Goal: Task Accomplishment & Management: Use online tool/utility

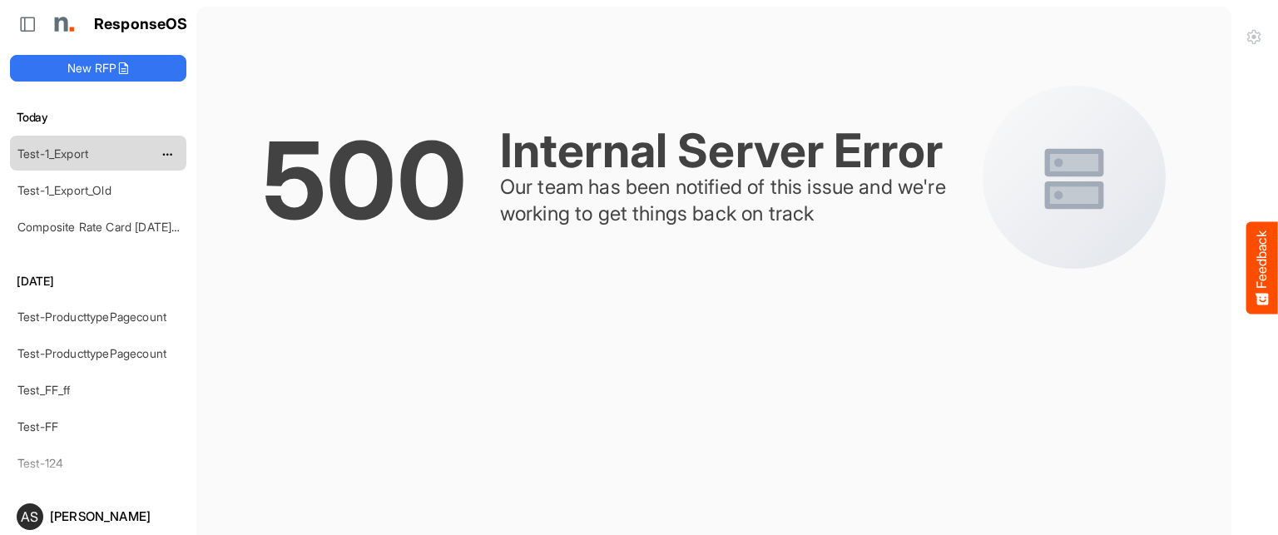
click at [84, 152] on link "Test-1_Export" at bounding box center [52, 153] width 71 height 14
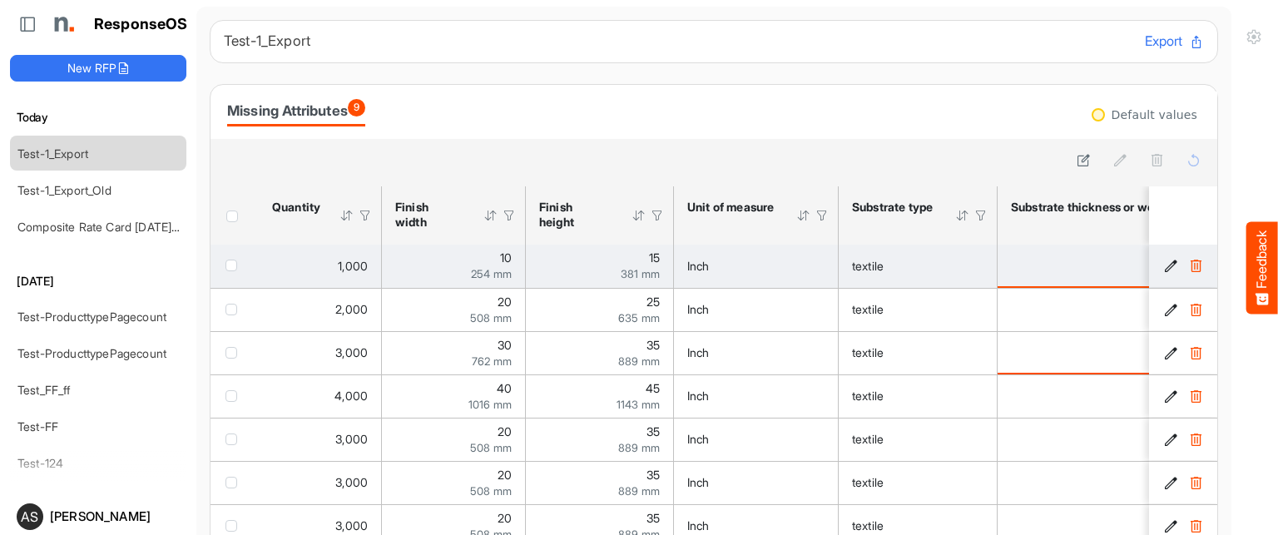
click at [602, 265] on div "15 381 mm" at bounding box center [599, 265] width 121 height 27
click at [432, 274] on div "254 mm" at bounding box center [453, 274] width 116 height 12
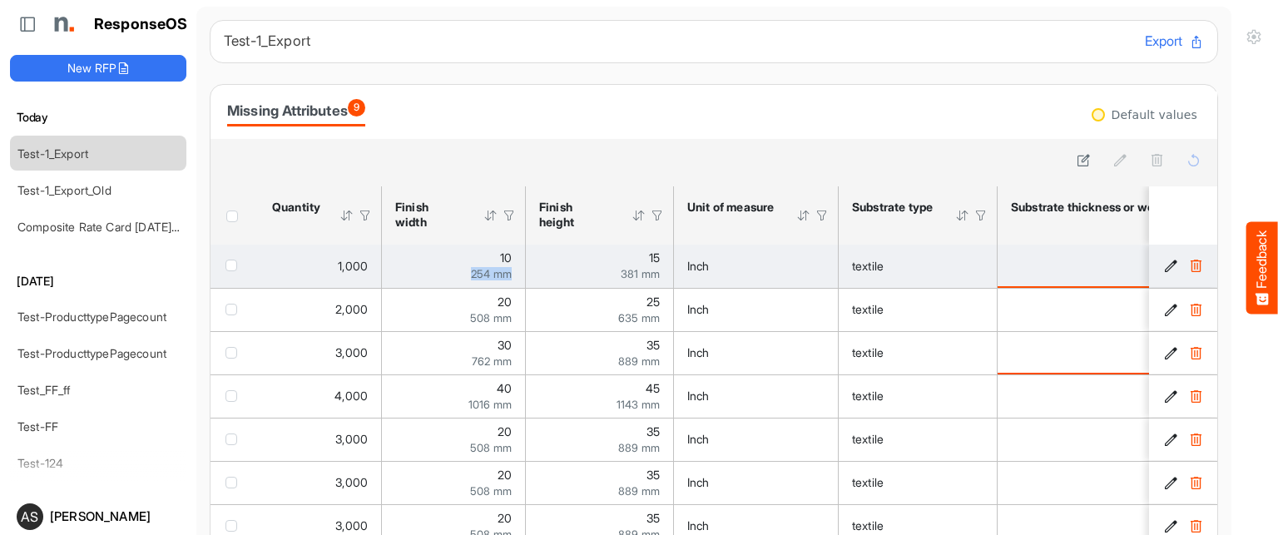
click at [432, 274] on div "254 mm" at bounding box center [453, 274] width 116 height 12
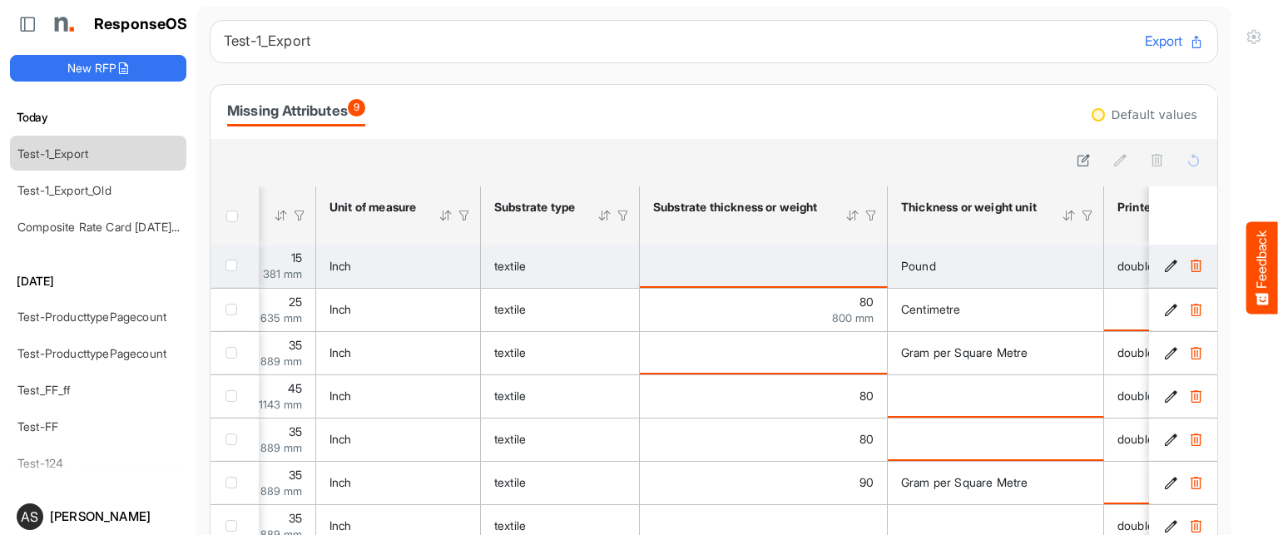
scroll to position [0, 507]
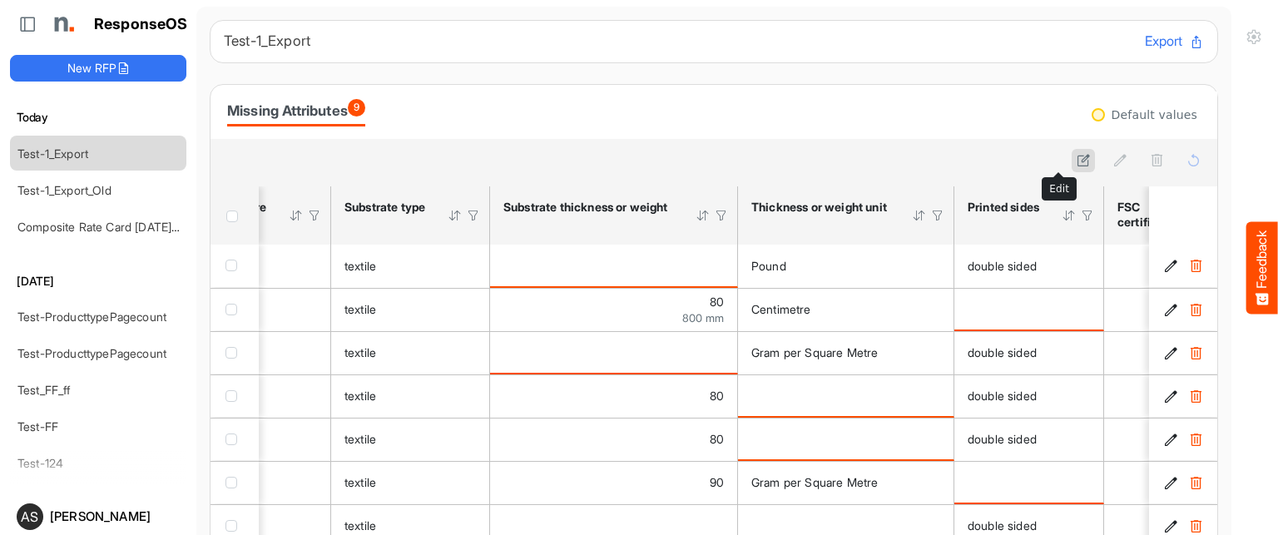
click at [1072, 156] on button at bounding box center [1083, 160] width 23 height 23
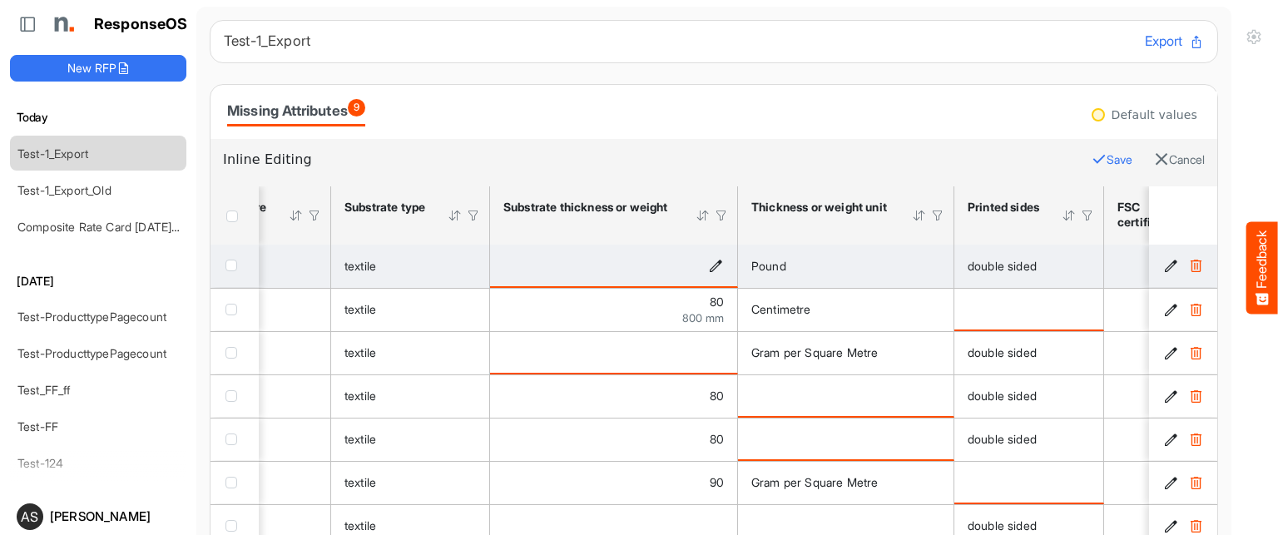
click at [715, 259] on icon "is template cell Column Header httpsnorthellcomontologiesmapping-rulesmaterialh…" at bounding box center [716, 265] width 14 height 14
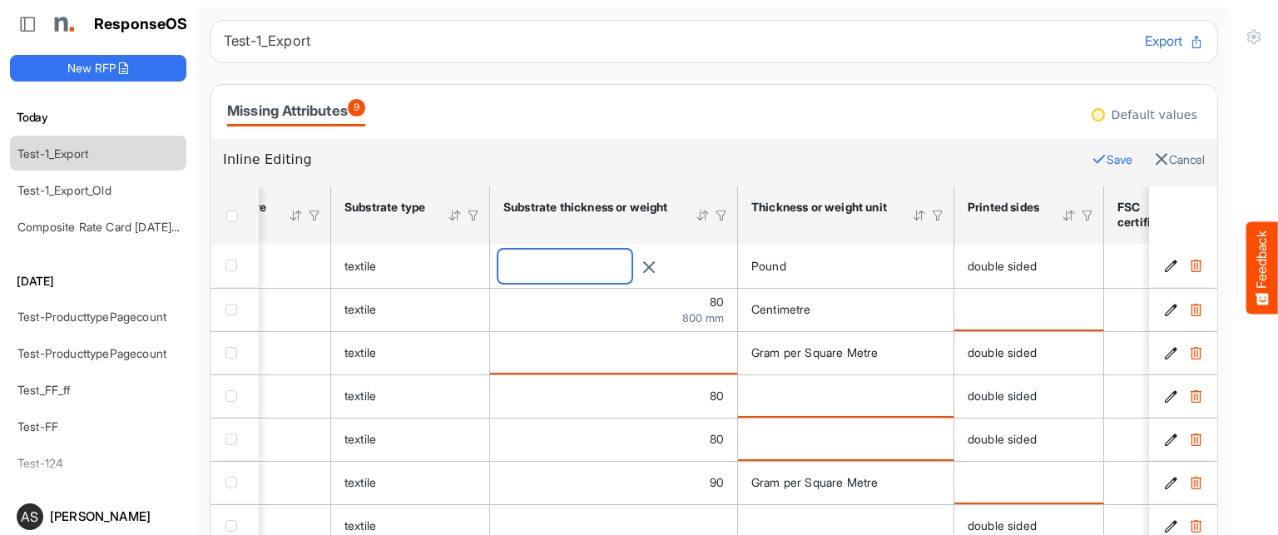
click at [627, 258] on input "number" at bounding box center [564, 266] width 133 height 33
type input "**"
click at [1092, 156] on button "Save" at bounding box center [1112, 160] width 41 height 22
